Goal: Task Accomplishment & Management: Use online tool/utility

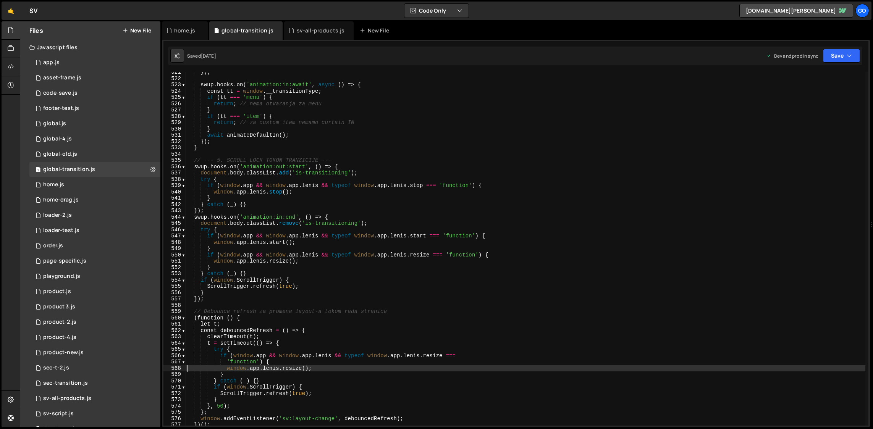
scroll to position [3281, 0]
click at [861, 11] on div "go" at bounding box center [863, 11] width 14 height 14
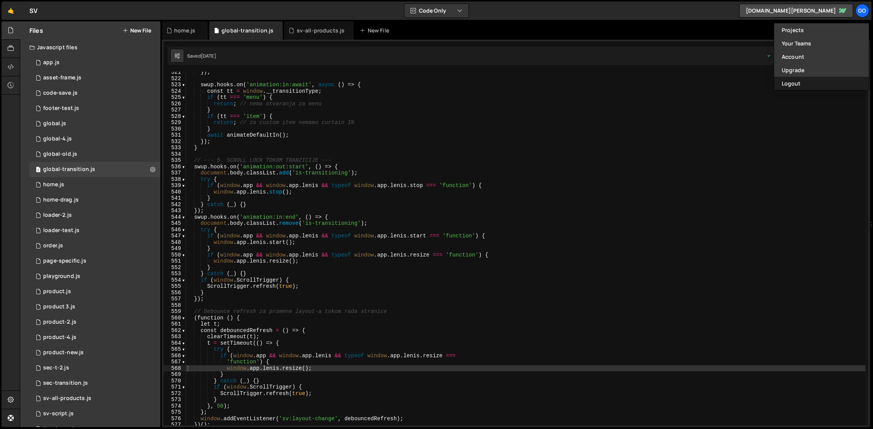
click at [792, 85] on button "Logout" at bounding box center [821, 83] width 95 height 13
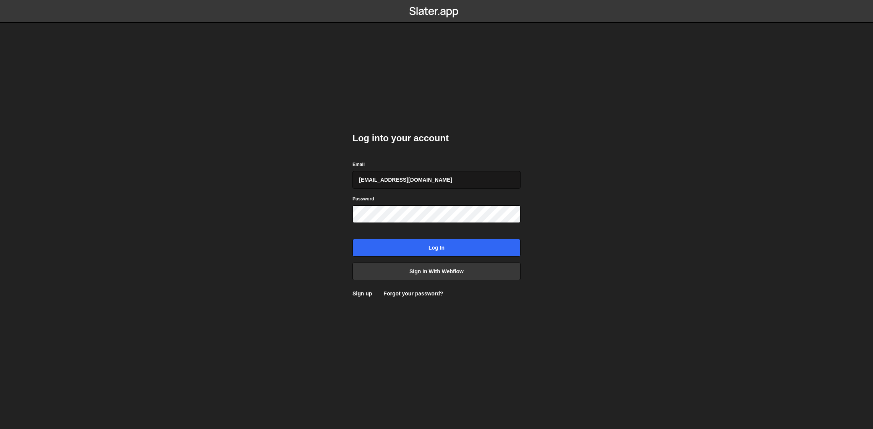
click at [414, 184] on input "goranv91@gmail.com" at bounding box center [437, 180] width 168 height 18
type input "goranv91+figurscout@gmail.com"
click at [430, 245] on input "Log in" at bounding box center [437, 248] width 168 height 18
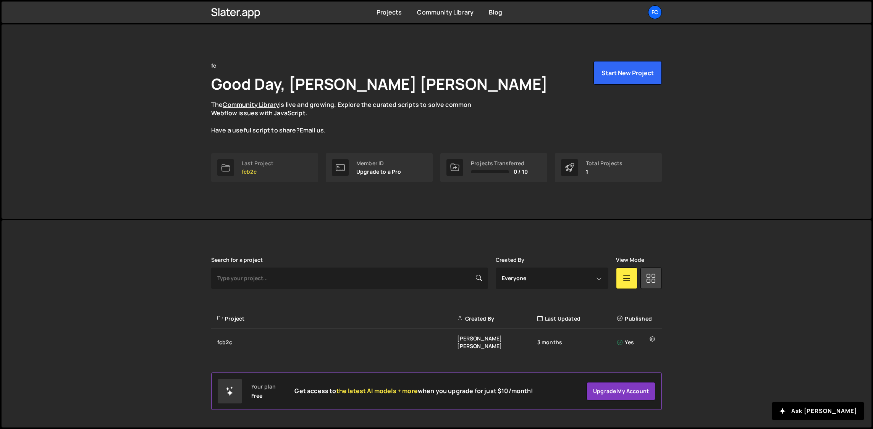
click at [253, 165] on div "Last Project" at bounding box center [258, 163] width 32 height 6
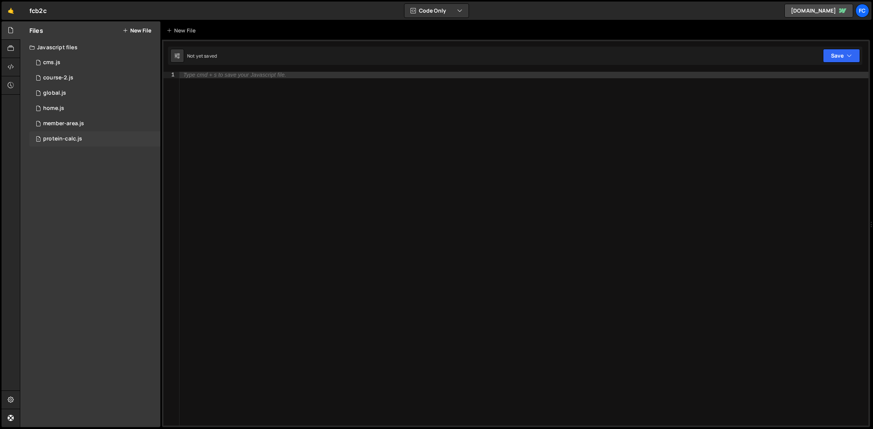
click at [87, 137] on div "1 protein-calc.js 0" at bounding box center [94, 138] width 131 height 15
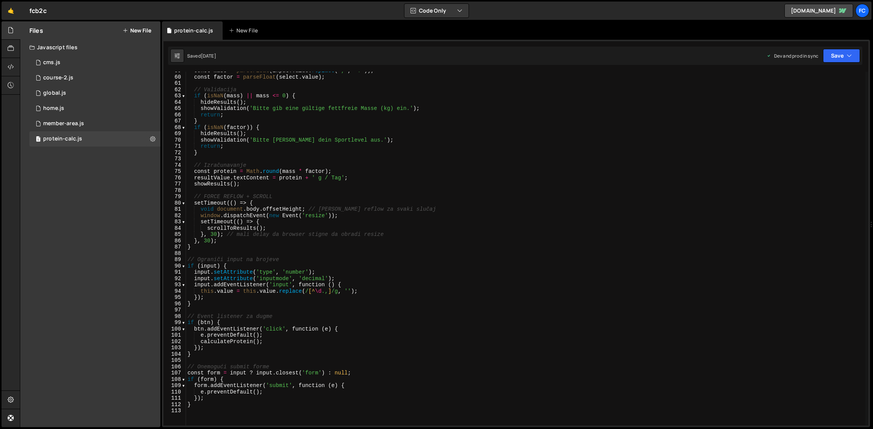
scroll to position [532, 0]
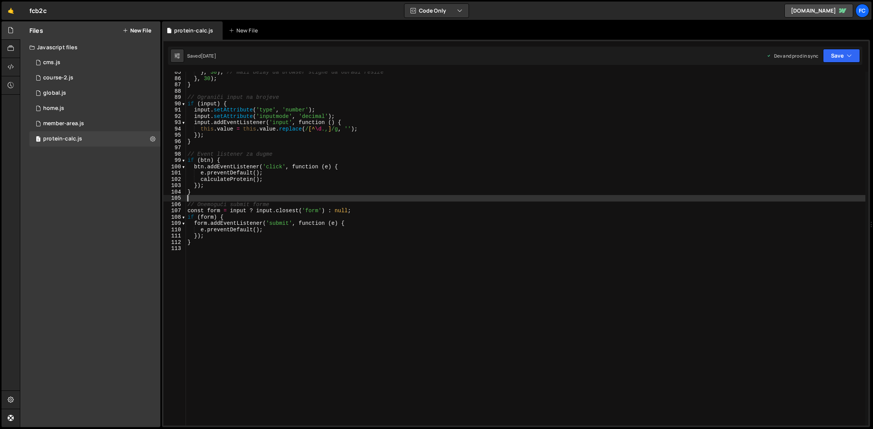
click at [432, 197] on div "} , 30 ) ; // mali delay da browser stigne da obradi resize } , 30 ) ; } // Ogr…" at bounding box center [526, 252] width 680 height 367
type textarea "}"
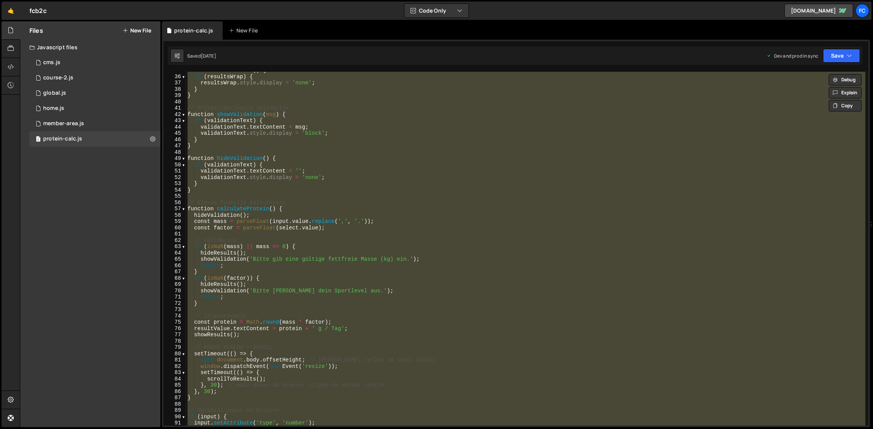
scroll to position [0, 0]
